Goal: Communication & Community: Connect with others

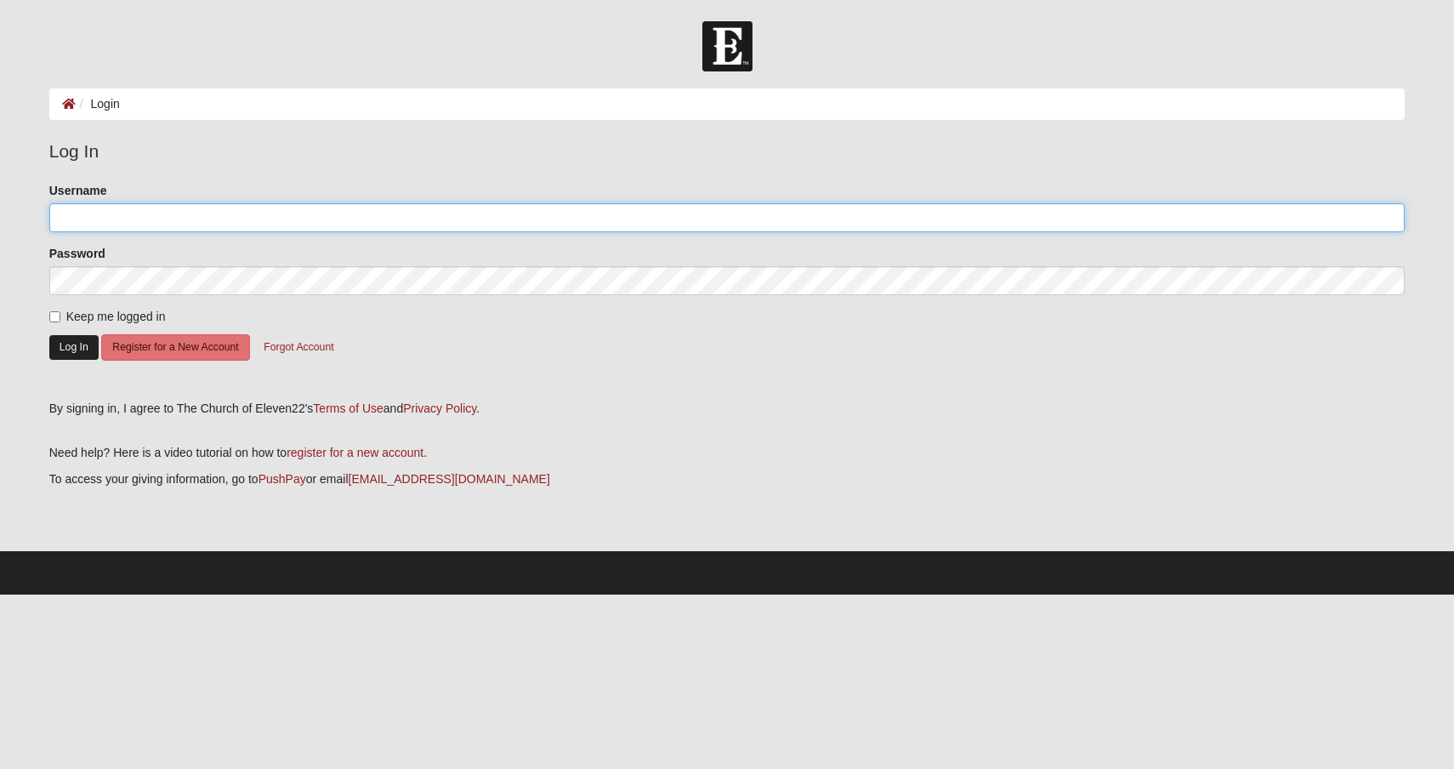
type input "DebSchue"
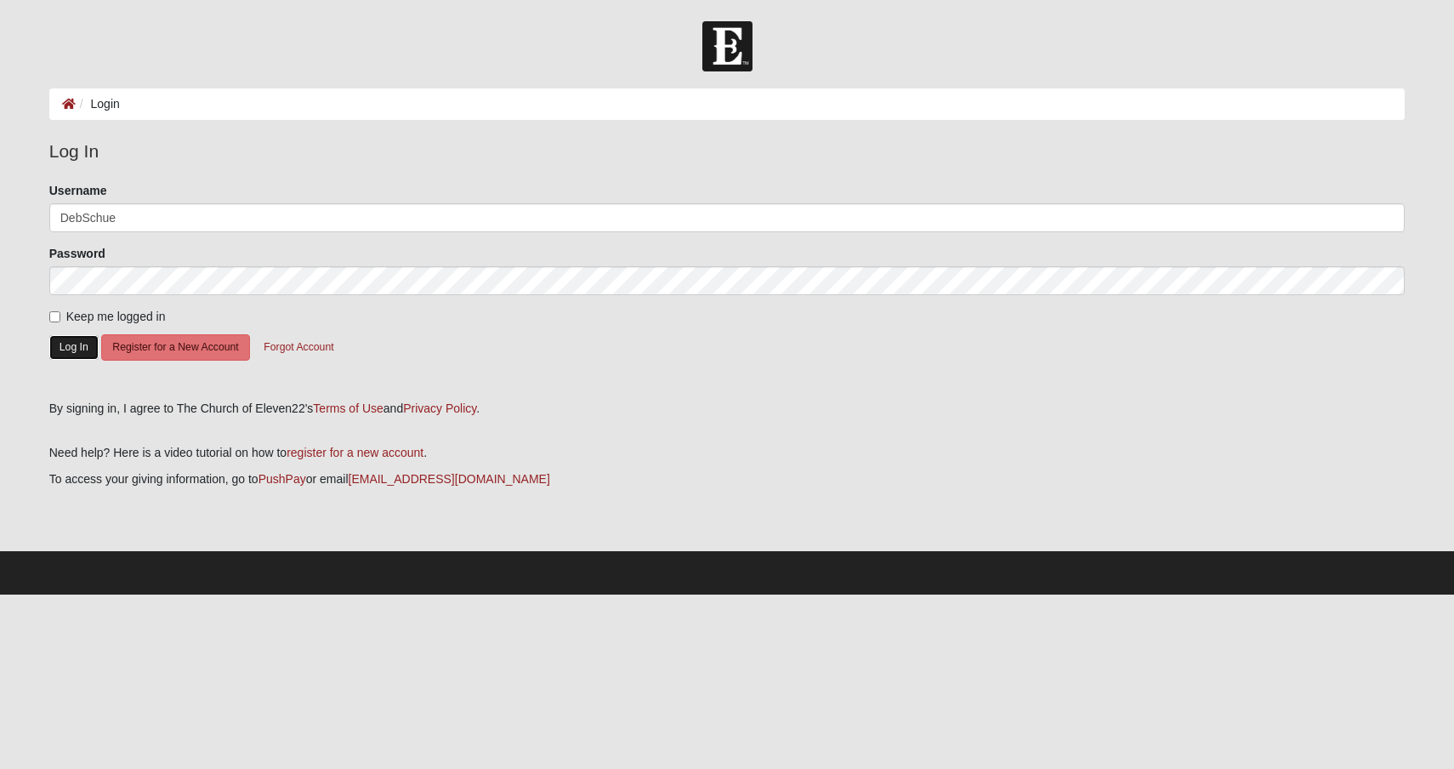
click at [64, 337] on button "Log In" at bounding box center [73, 347] width 49 height 25
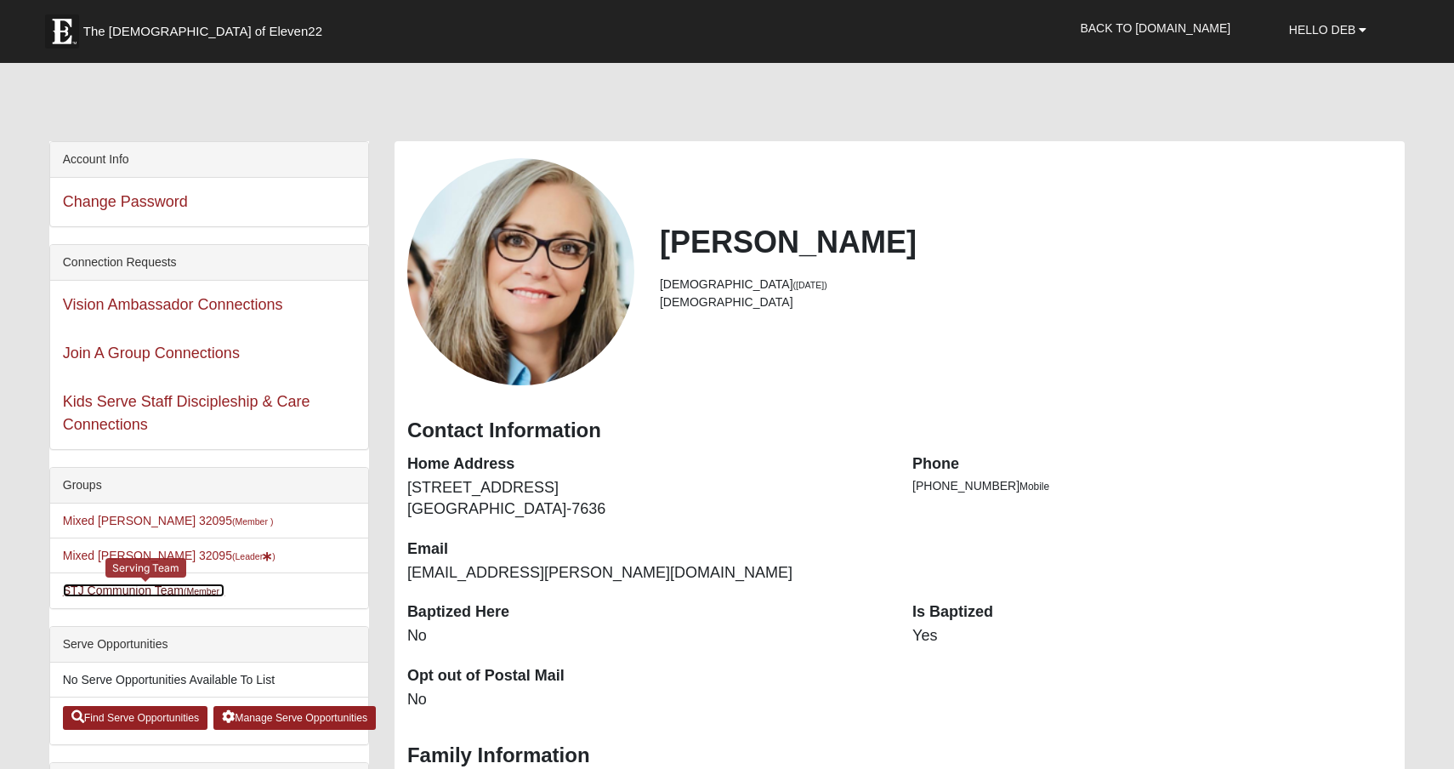
click at [80, 594] on link "STJ Communion Team (Member )" at bounding box center [144, 590] width 162 height 14
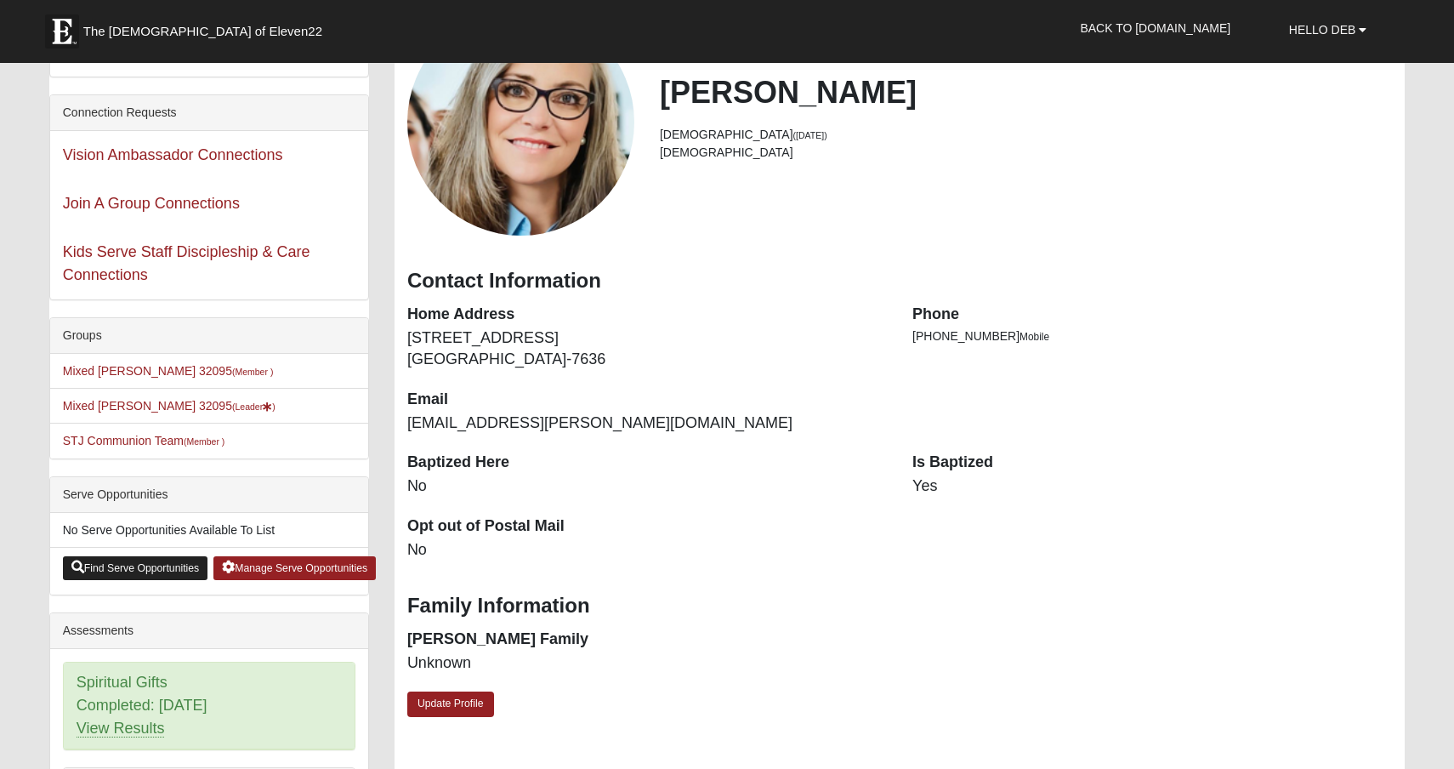
scroll to position [162, 0]
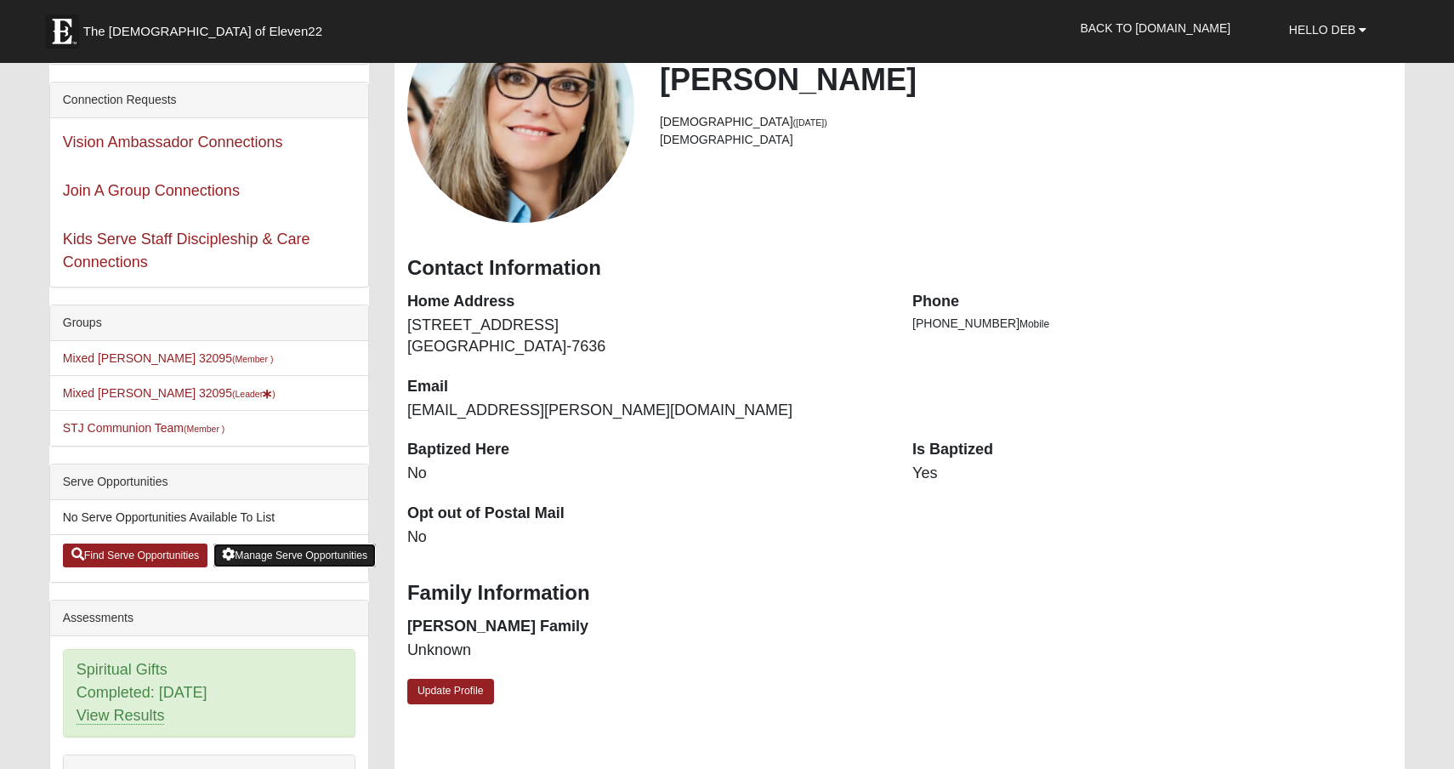
click at [275, 555] on link "Manage Serve Opportunities" at bounding box center [294, 555] width 162 height 24
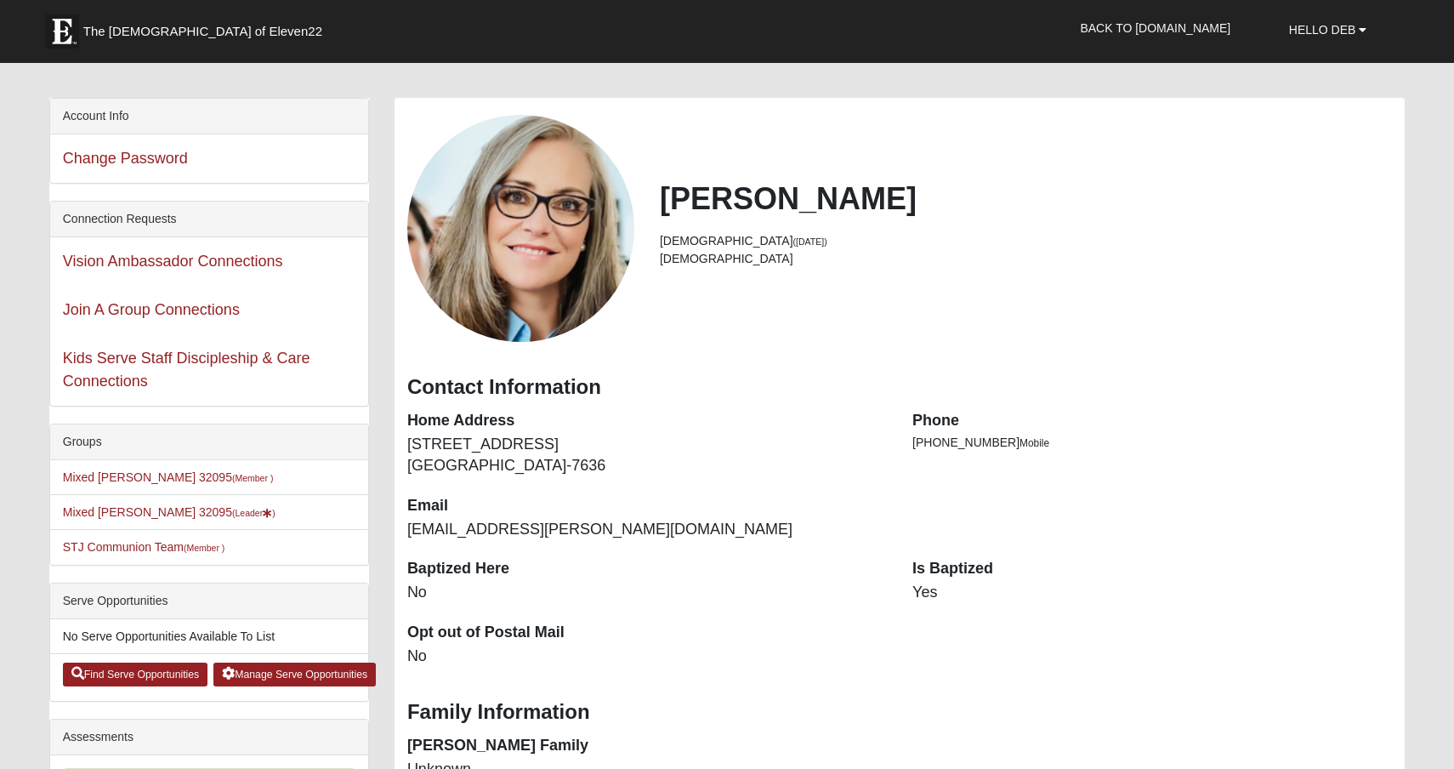
scroll to position [31, 0]
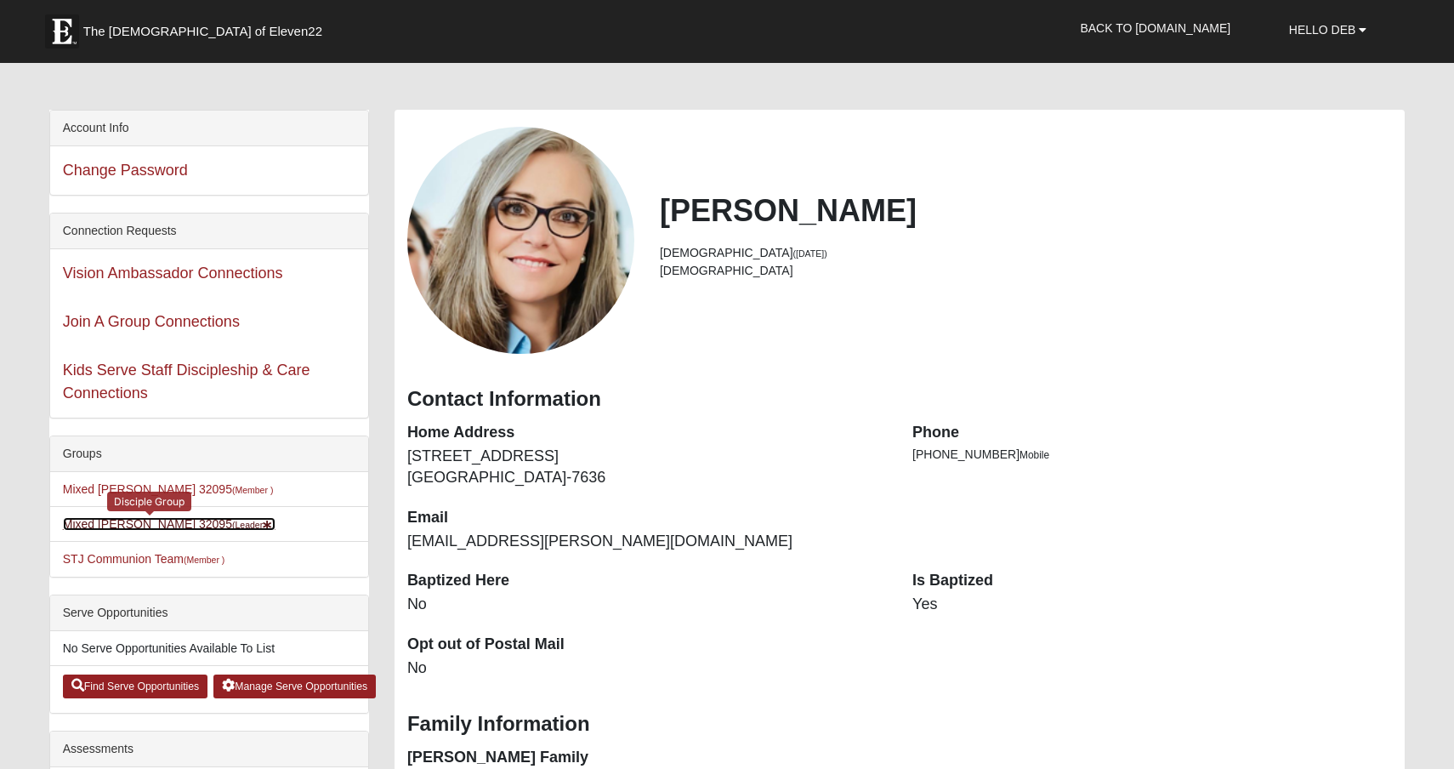
click at [126, 524] on link "Mixed [PERSON_NAME] 32095 (Leader )" at bounding box center [169, 524] width 213 height 14
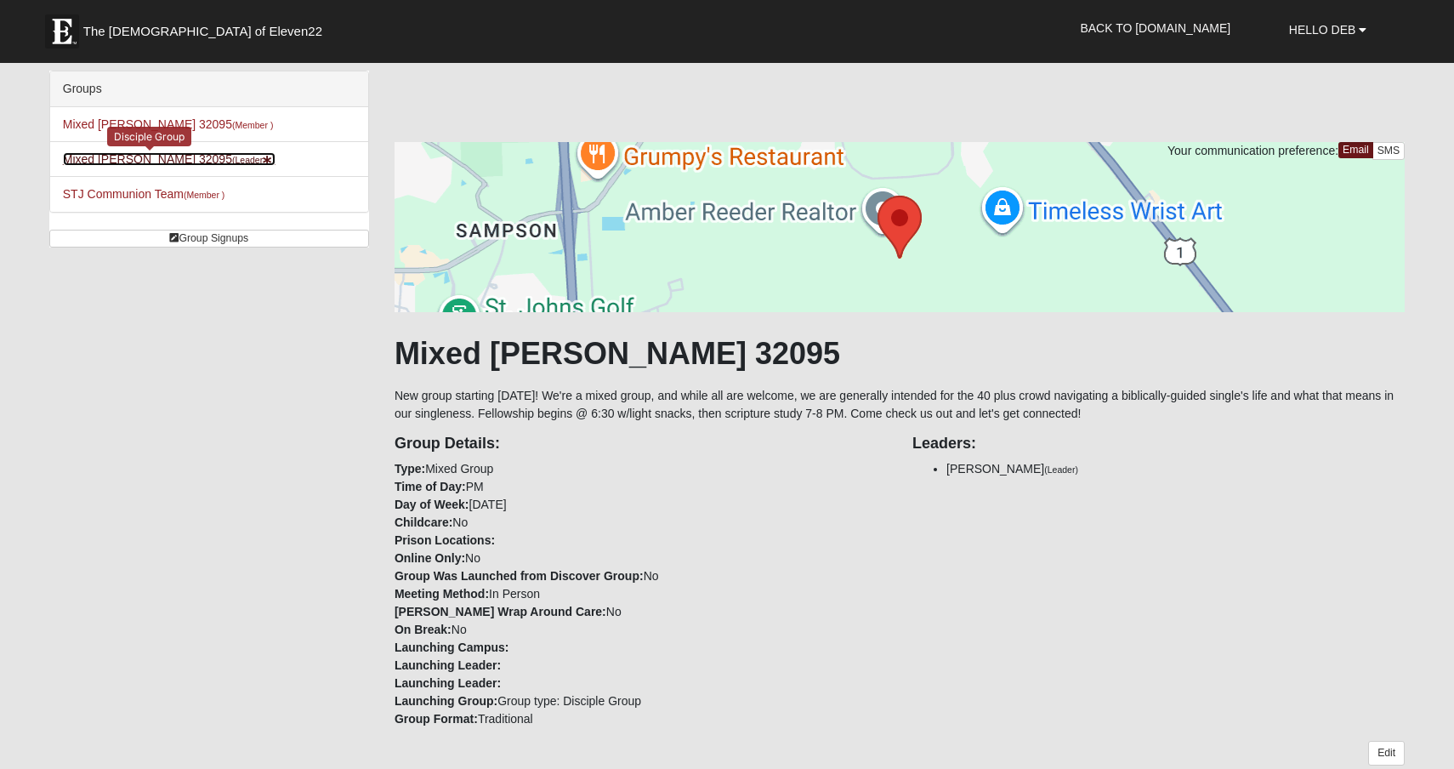
click at [169, 156] on link "Mixed Schueren 32095 (Leader )" at bounding box center [169, 159] width 213 height 14
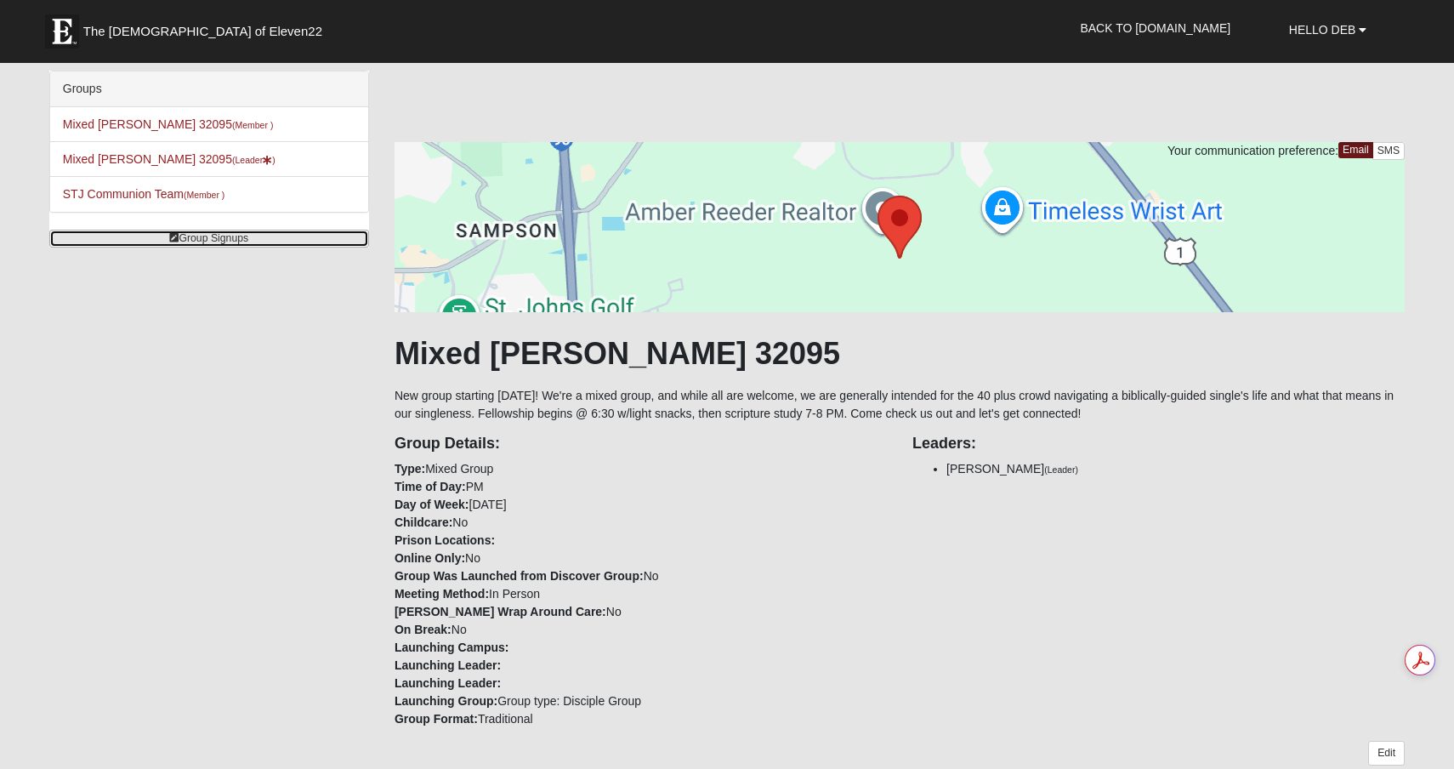
click at [229, 234] on link "Group Signups" at bounding box center [209, 239] width 320 height 18
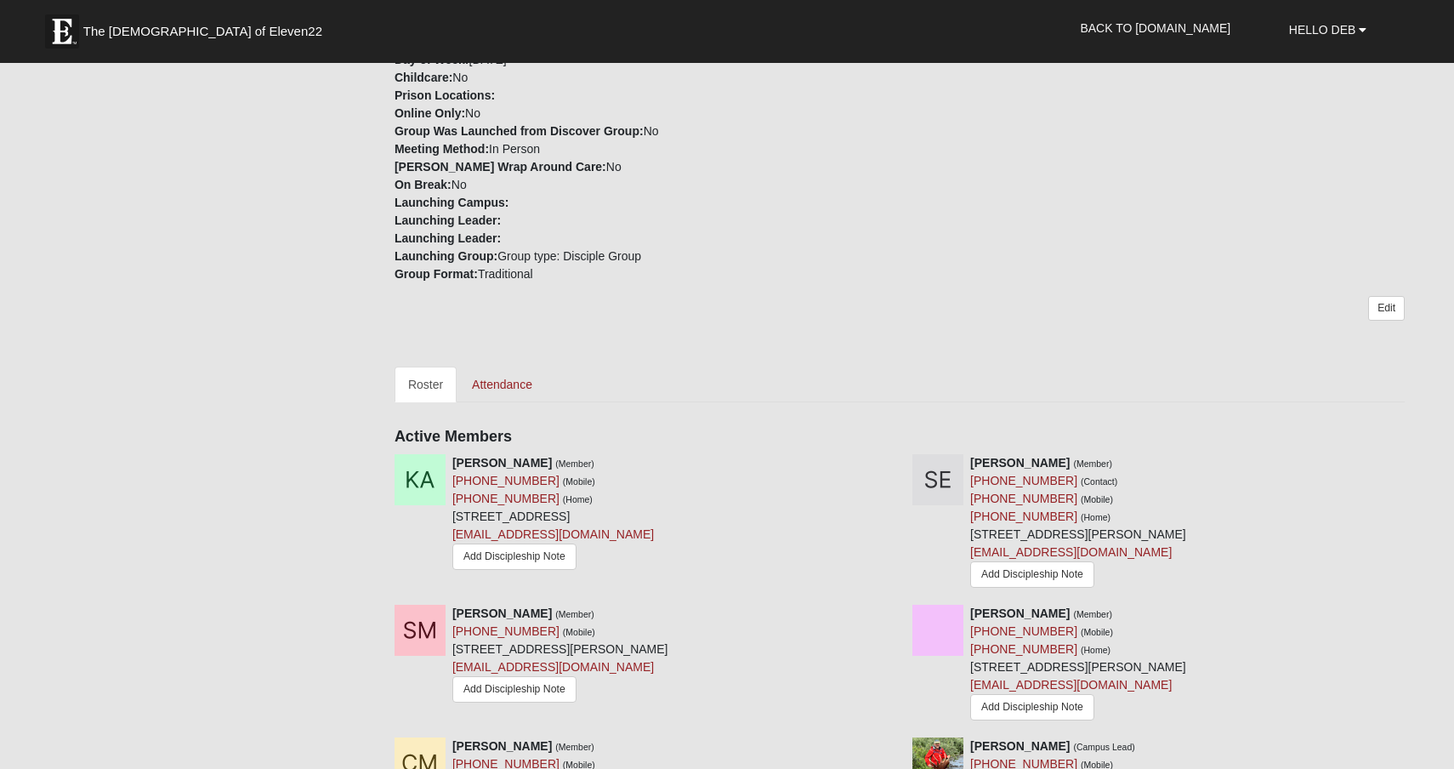
scroll to position [444, 0]
click at [490, 378] on link "Attendance" at bounding box center [502, 385] width 88 height 36
click at [1385, 304] on link "Edit" at bounding box center [1386, 309] width 37 height 25
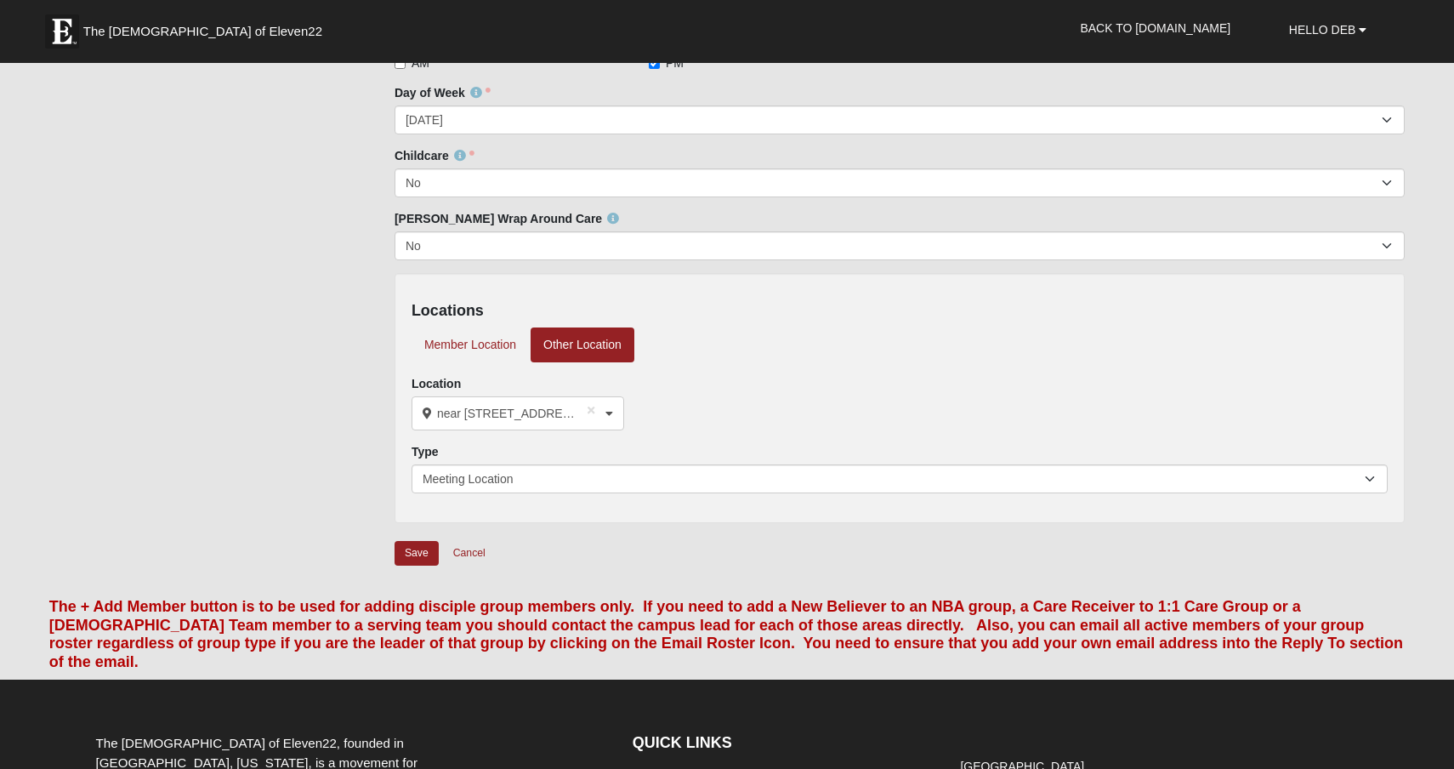
scroll to position [348, 0]
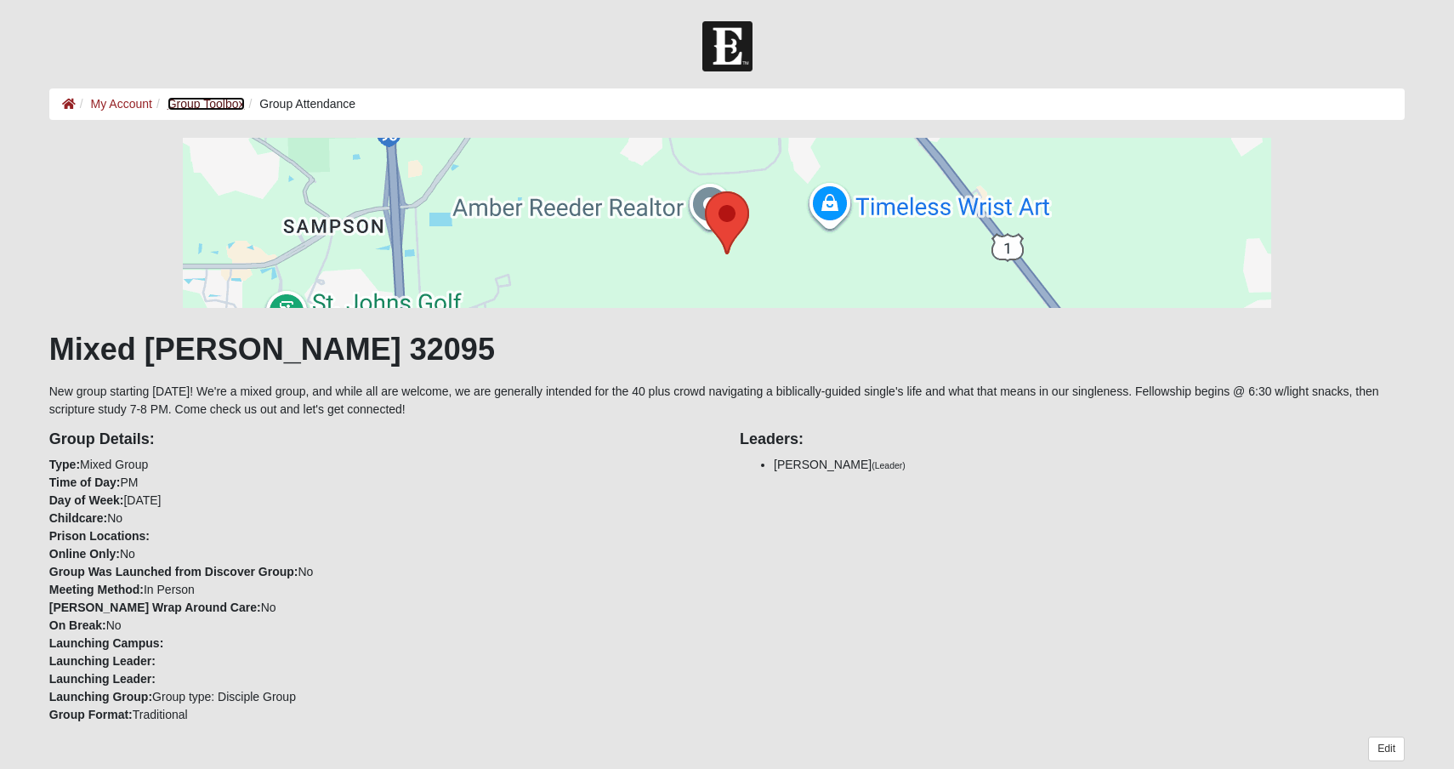
click at [214, 103] on link "Group Toolbox" at bounding box center [206, 104] width 77 height 14
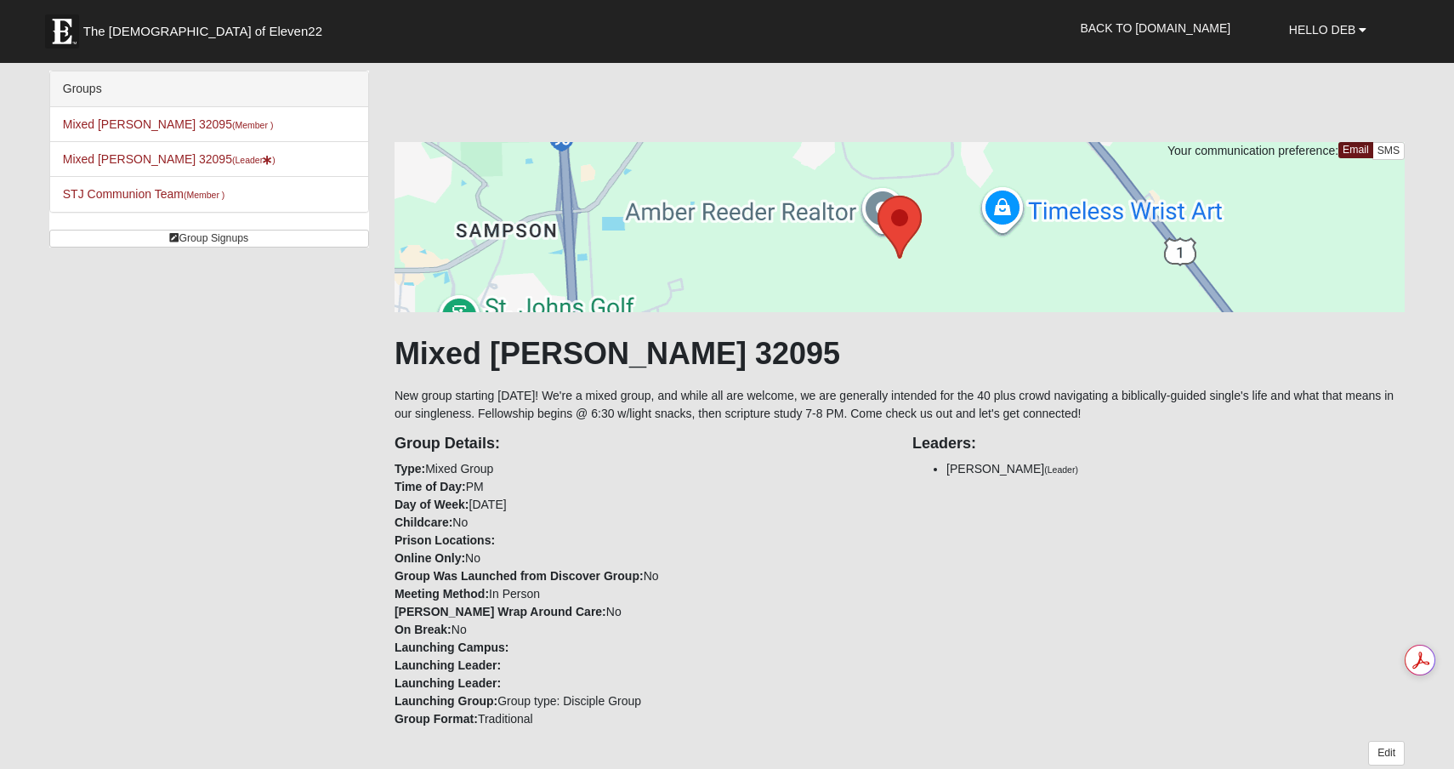
click at [898, 215] on div at bounding box center [900, 227] width 1010 height 170
click at [732, 270] on div at bounding box center [900, 227] width 1010 height 170
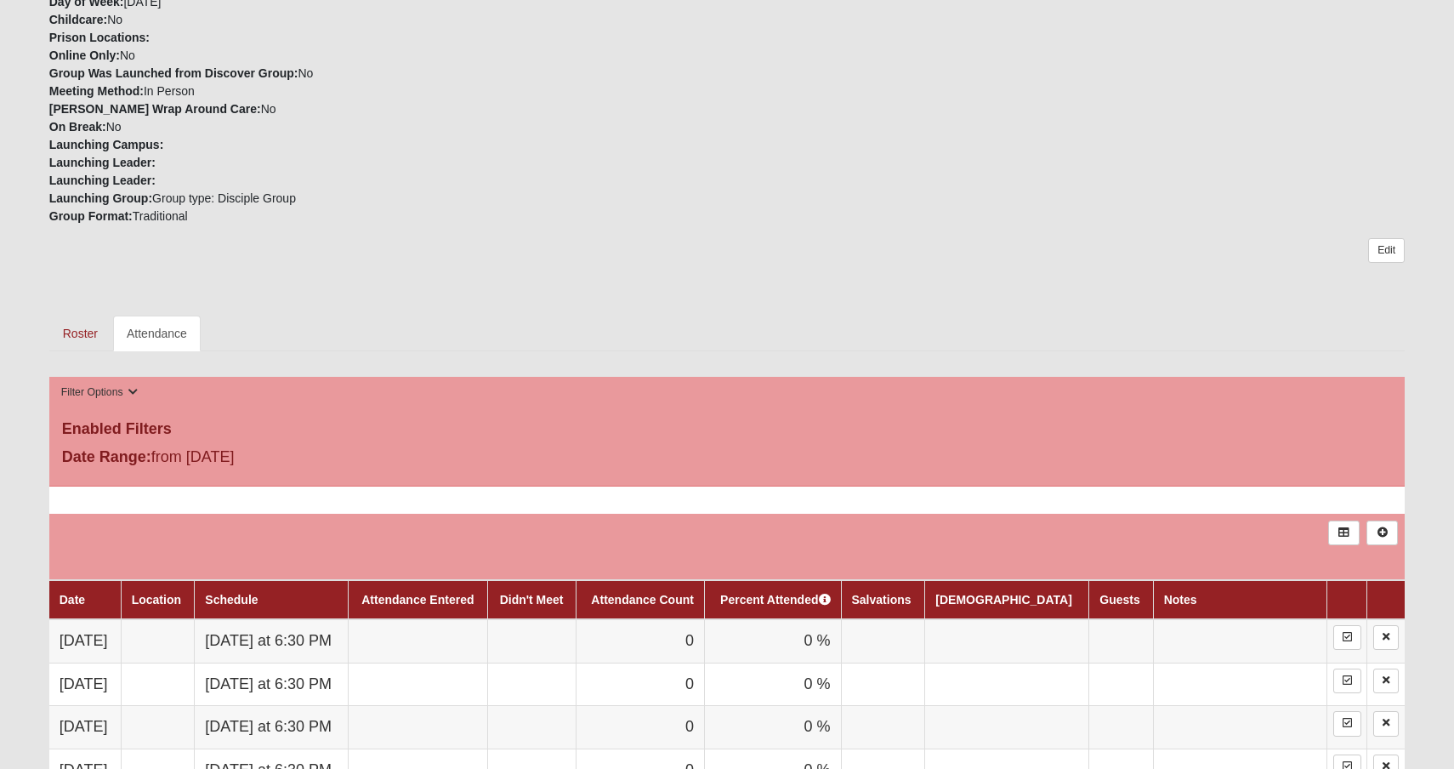
scroll to position [511, 0]
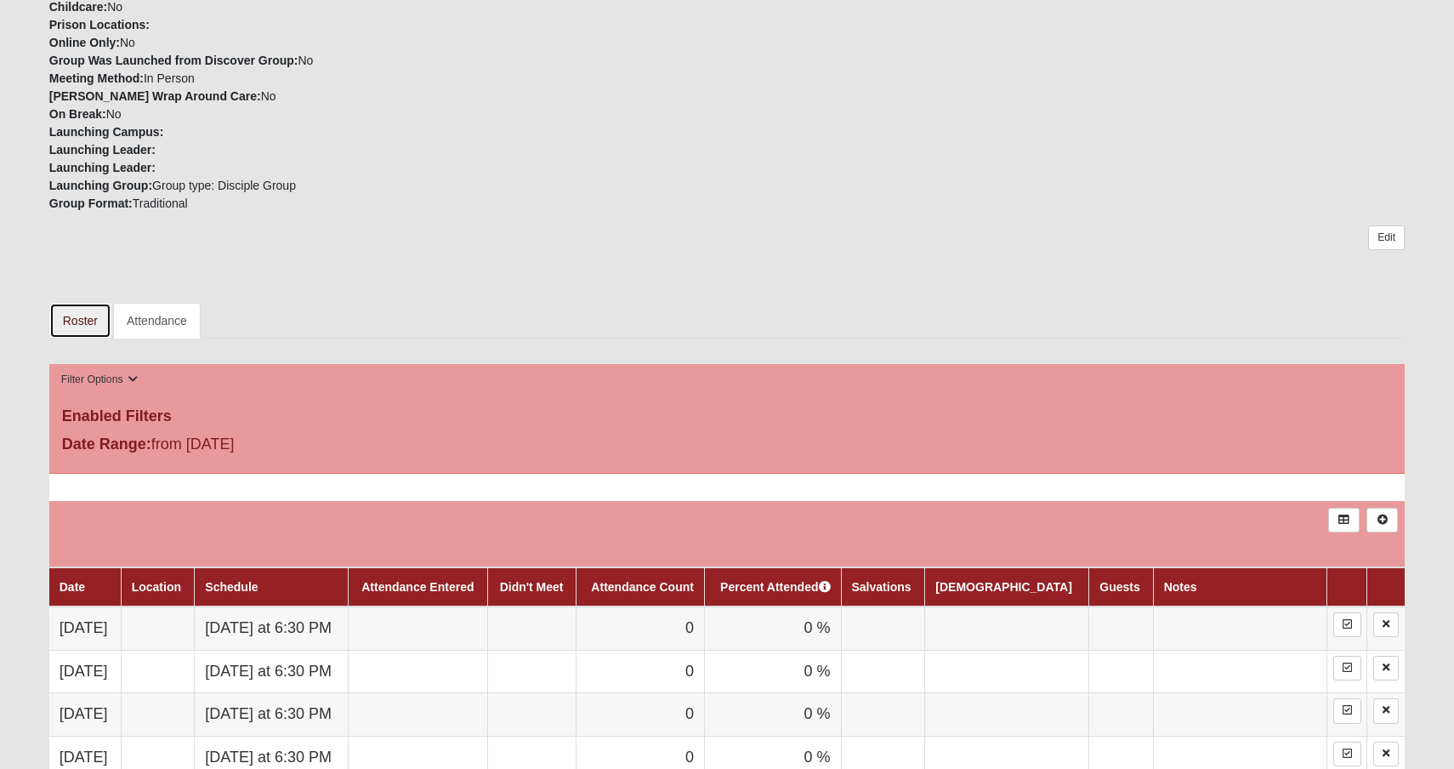
click at [85, 326] on link "Roster" at bounding box center [80, 321] width 62 height 36
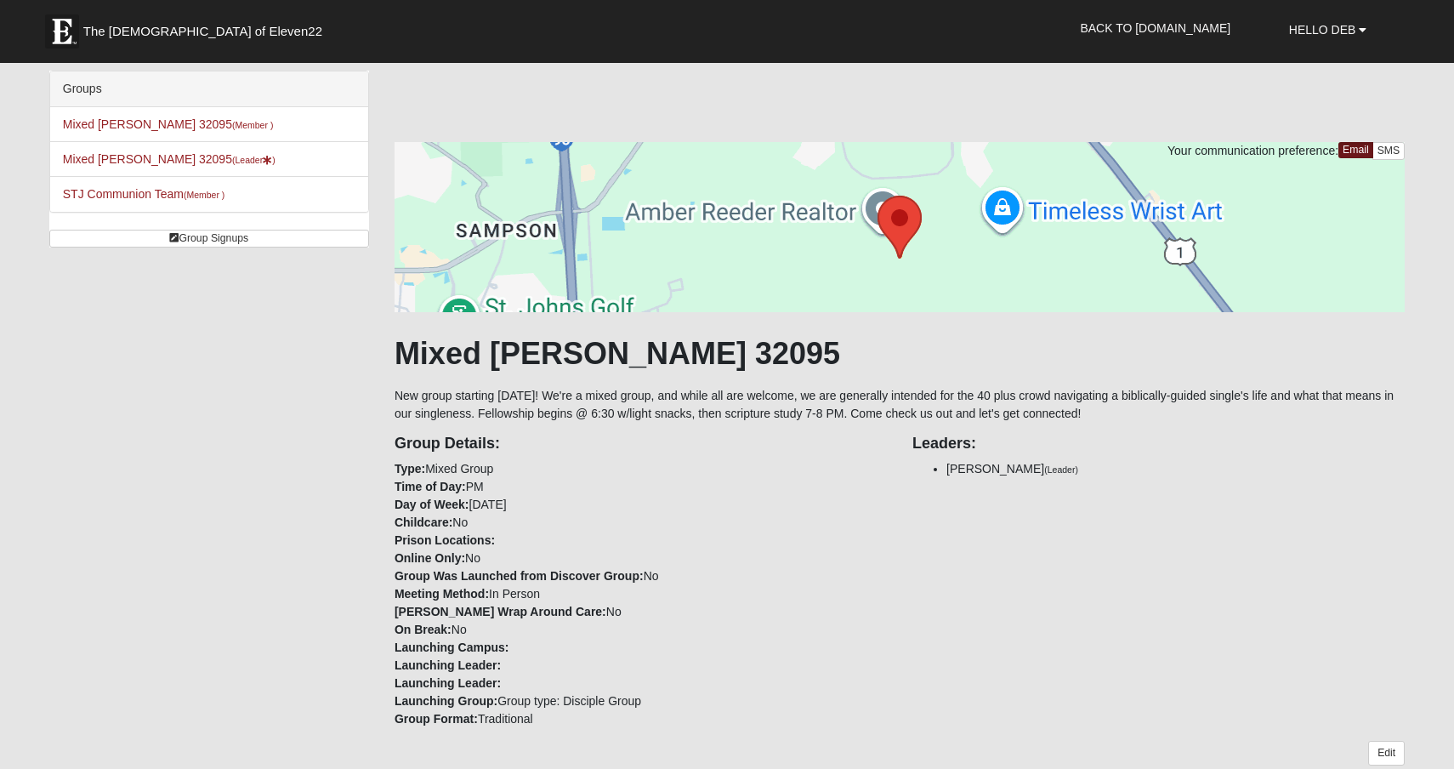
click at [799, 221] on div at bounding box center [900, 227] width 1010 height 170
click at [232, 162] on small "(Leader )" at bounding box center [253, 160] width 43 height 10
click at [170, 158] on link "Mixed Schueren 32095 (Leader )" at bounding box center [169, 159] width 213 height 14
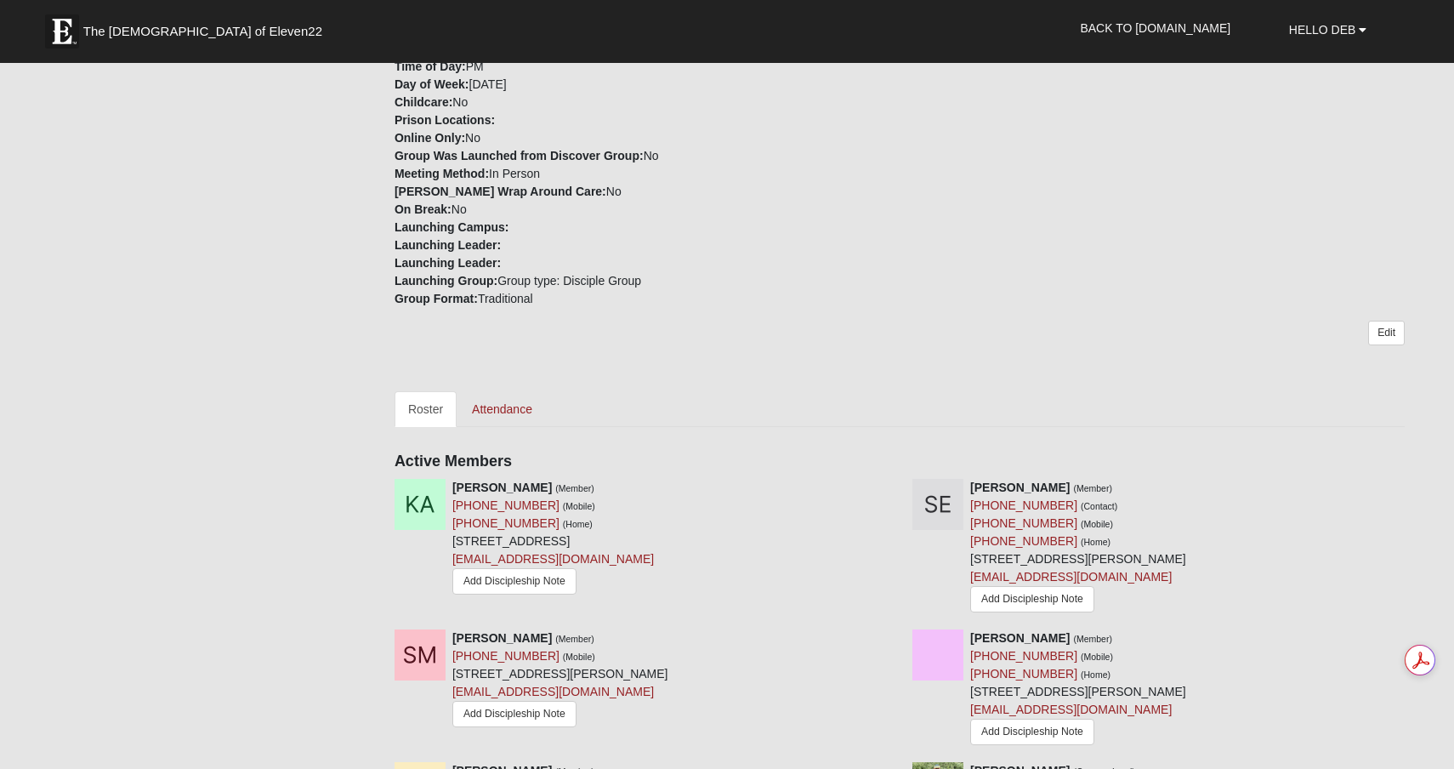
scroll to position [651, 0]
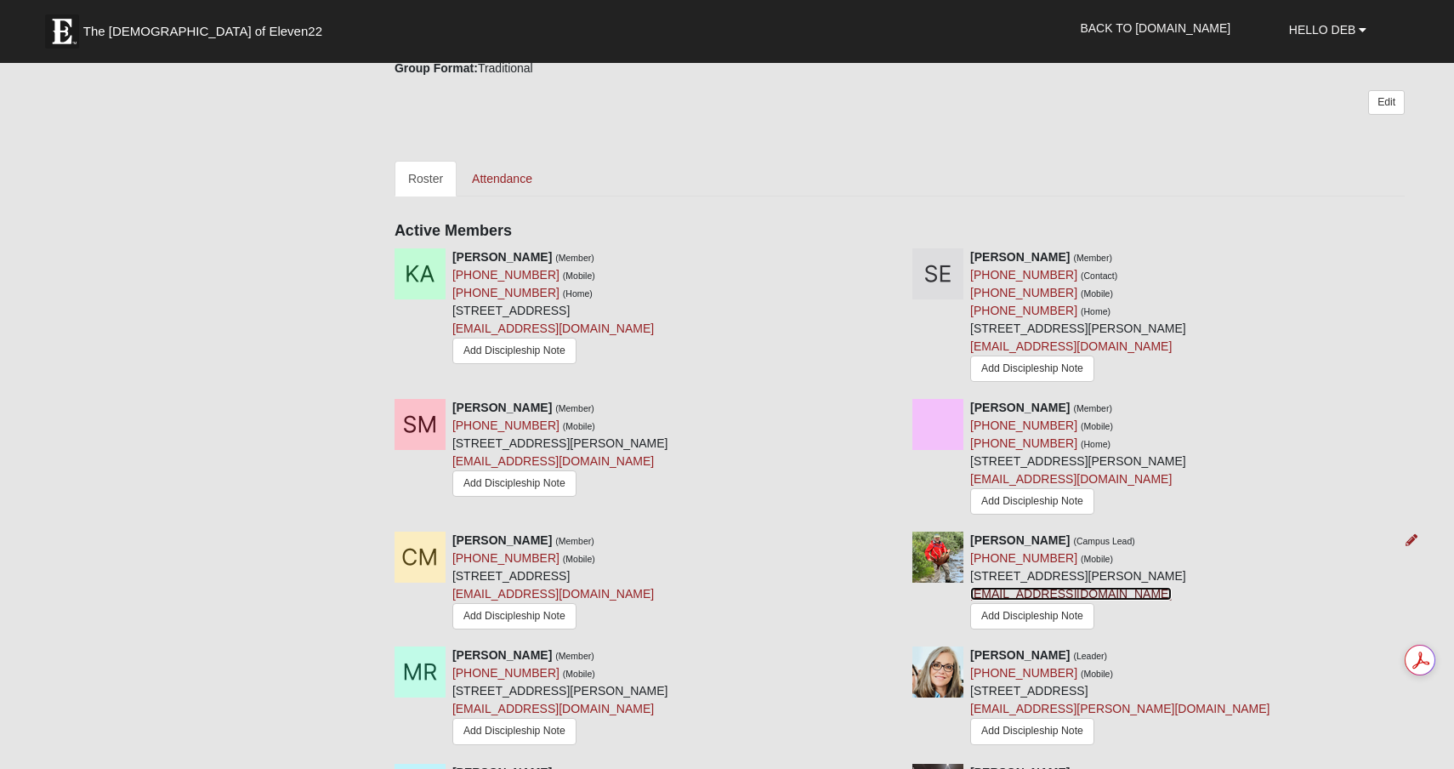
click at [1021, 598] on link "[EMAIL_ADDRESS][DOMAIN_NAME]" at bounding box center [1071, 594] width 202 height 14
